Goal: Check status: Check status

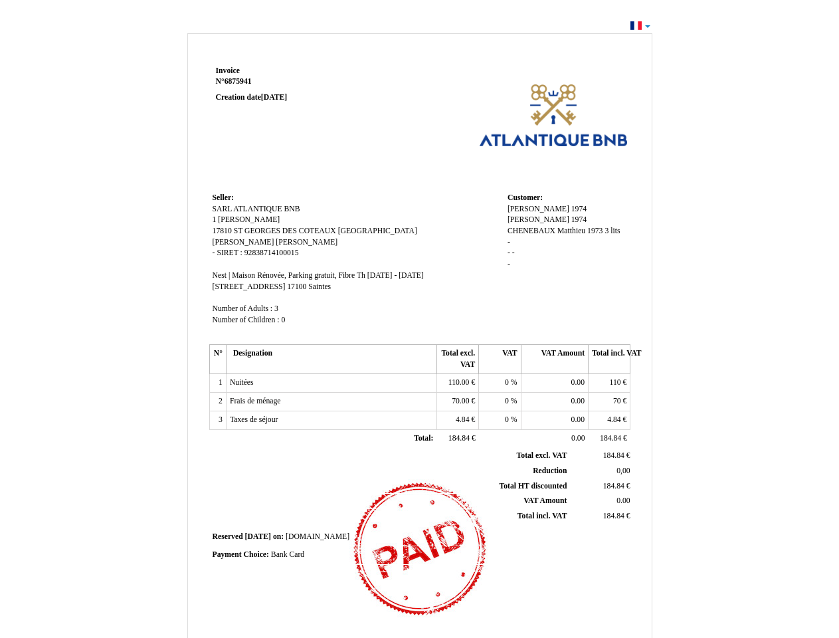
click at [228, 70] on span "Invoice" at bounding box center [228, 70] width 24 height 9
click at [240, 81] on span "6875941" at bounding box center [238, 81] width 27 height 9
click at [223, 197] on span "Seller:" at bounding box center [223, 197] width 21 height 9
click at [256, 209] on span "SARL ATLANTIQUE BNB" at bounding box center [257, 209] width 88 height 9
click at [237, 219] on span "1 [PERSON_NAME]" at bounding box center [247, 219] width 68 height 9
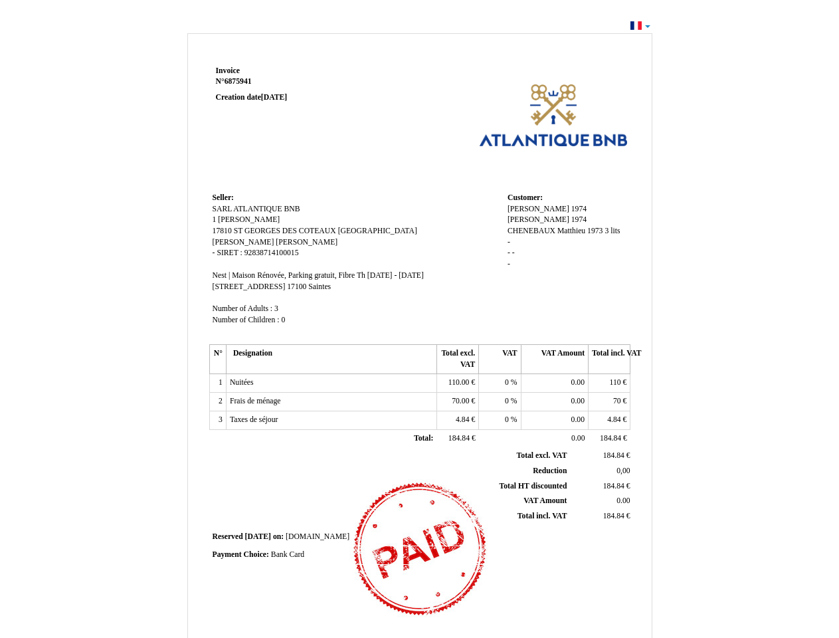
click at [223, 231] on span "17810" at bounding box center [222, 231] width 19 height 9
click at [286, 231] on span "ST GEORGES DES COTEAUX" at bounding box center [285, 231] width 102 height 9
click at [349, 231] on span "[GEOGRAPHIC_DATA]" at bounding box center [377, 231] width 79 height 9
click at [226, 242] on span "[PERSON_NAME]" at bounding box center [244, 242] width 62 height 9
click at [276, 242] on span "[PERSON_NAME]" at bounding box center [307, 242] width 62 height 9
